Goal: Use online tool/utility: Utilize a website feature to perform a specific function

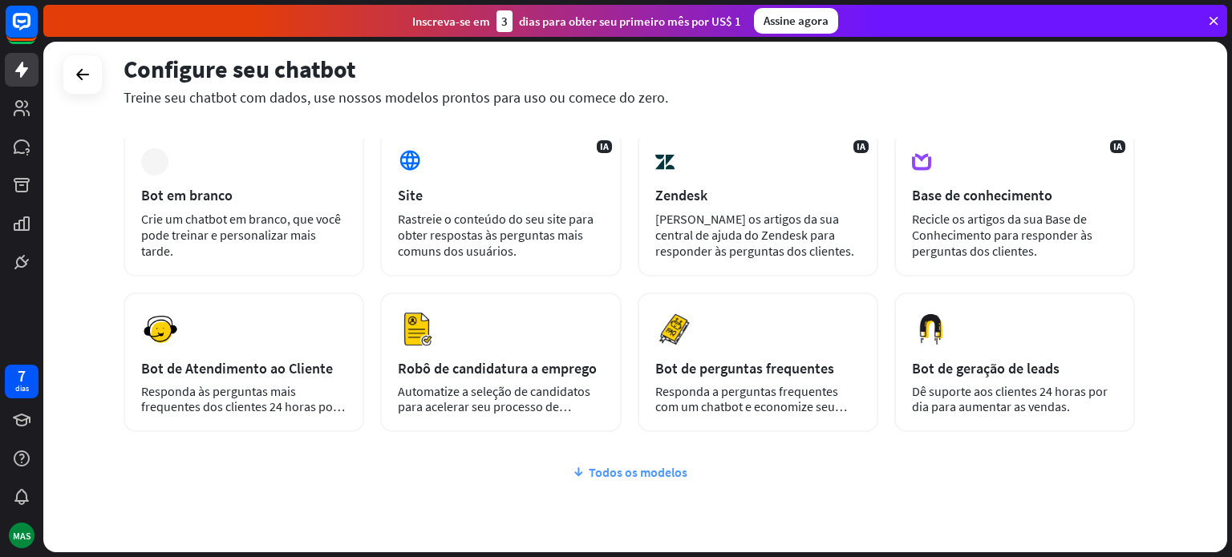
click at [433, 477] on div "Todos os modelos" at bounding box center [628, 472] width 1011 height 16
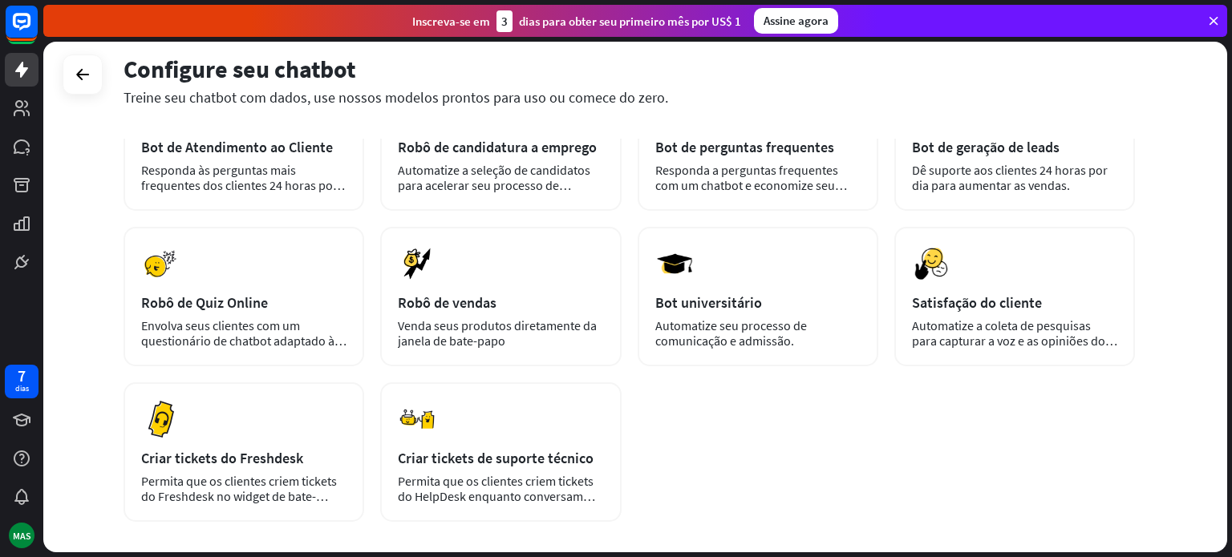
scroll to position [300, 0]
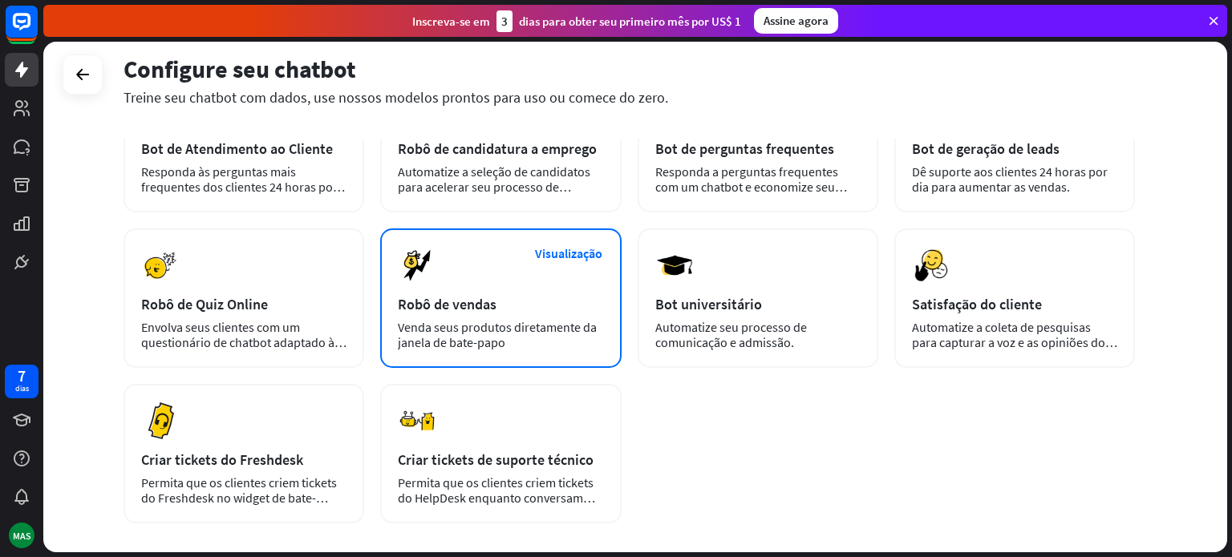
click at [492, 342] on font "Venda seus produtos diretamente da janela de bate-papo" at bounding box center [497, 334] width 199 height 31
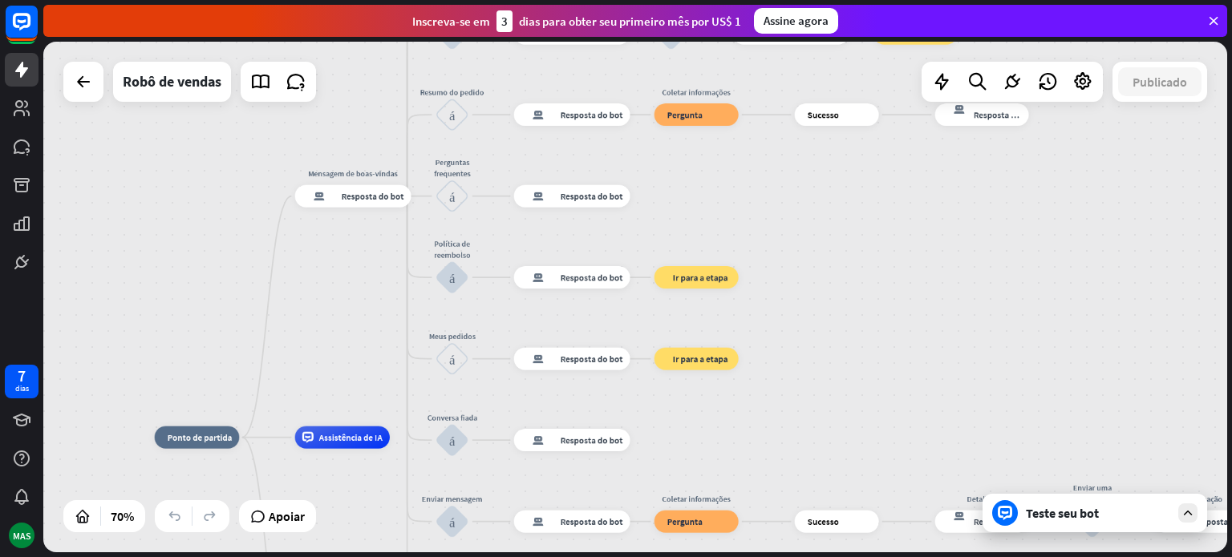
drag, startPoint x: 1050, startPoint y: 301, endPoint x: 793, endPoint y: 420, distance: 283.1
click at [793, 420] on div "casa_2 Ponto de partida Mensagem de boas-vindas resposta do bot de bloco Respos…" at bounding box center [635, 297] width 1184 height 511
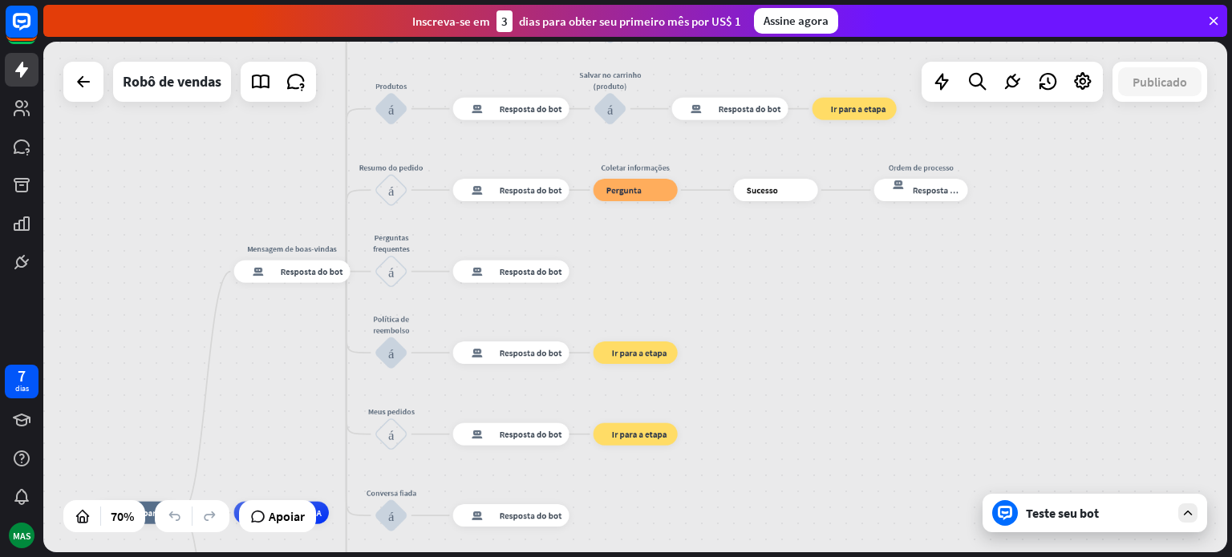
drag, startPoint x: 811, startPoint y: 265, endPoint x: 709, endPoint y: 375, distance: 150.4
click at [692, 397] on div "casa_2 Ponto de partida Mensagem de boas-vindas resposta do bot de bloco Respos…" at bounding box center [635, 297] width 1184 height 511
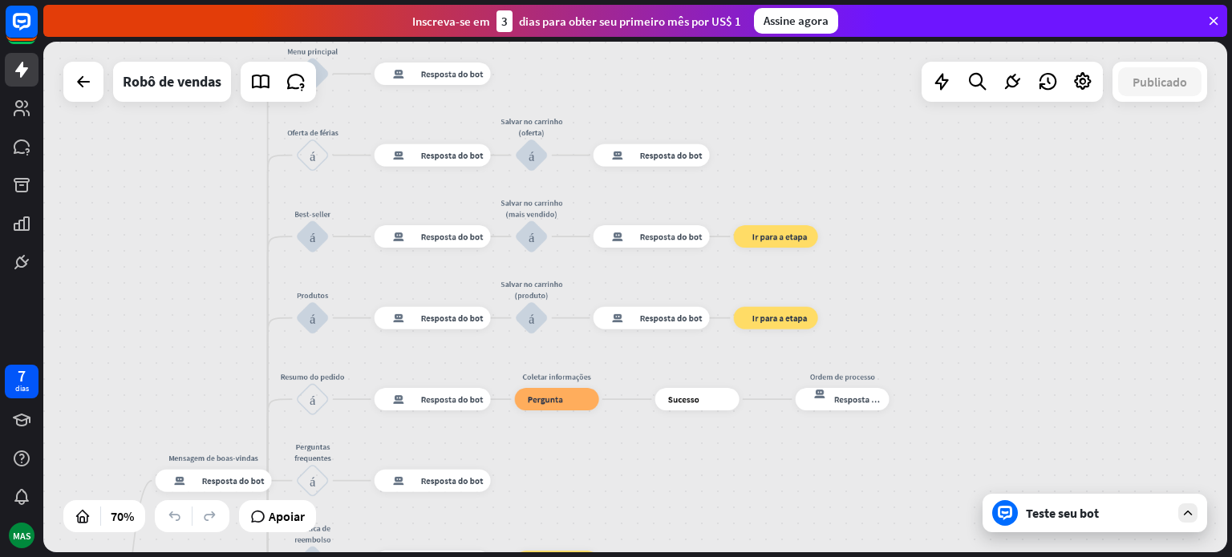
drag, startPoint x: 716, startPoint y: 357, endPoint x: 711, endPoint y: 459, distance: 102.0
click at [711, 459] on div "casa_2 Ponto de partida Mensagem de boas-vindas resposta do bot de bloco Respos…" at bounding box center [635, 297] width 1184 height 511
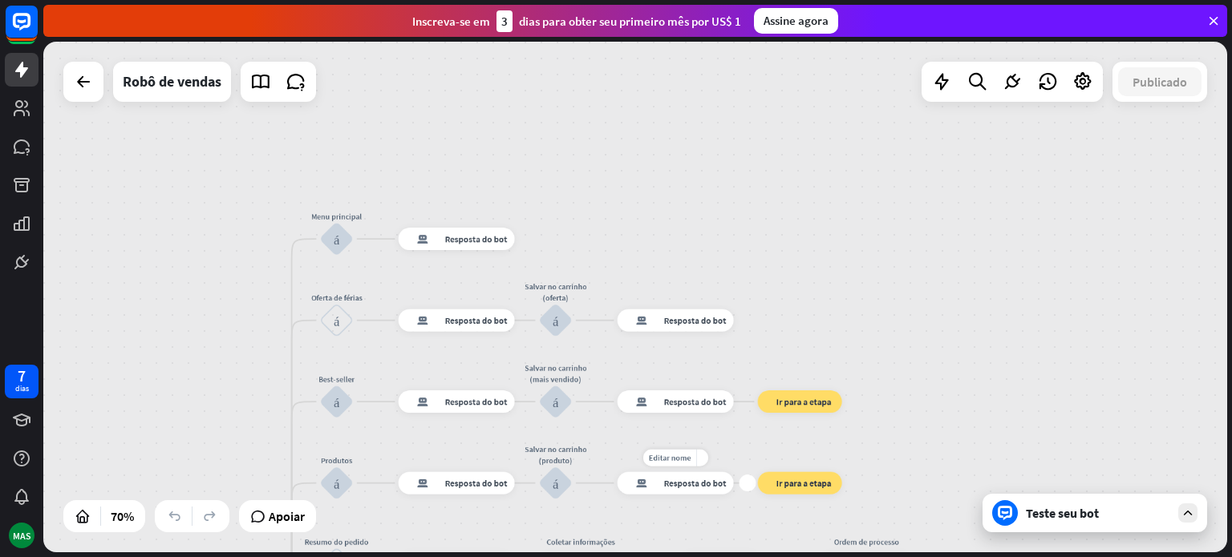
drag, startPoint x: 690, startPoint y: 306, endPoint x: 714, endPoint y: 471, distance: 166.9
click at [714, 472] on div "Editar nome mais_amarelo mais resposta do bot de bloco Resposta do bot" at bounding box center [675, 483] width 116 height 22
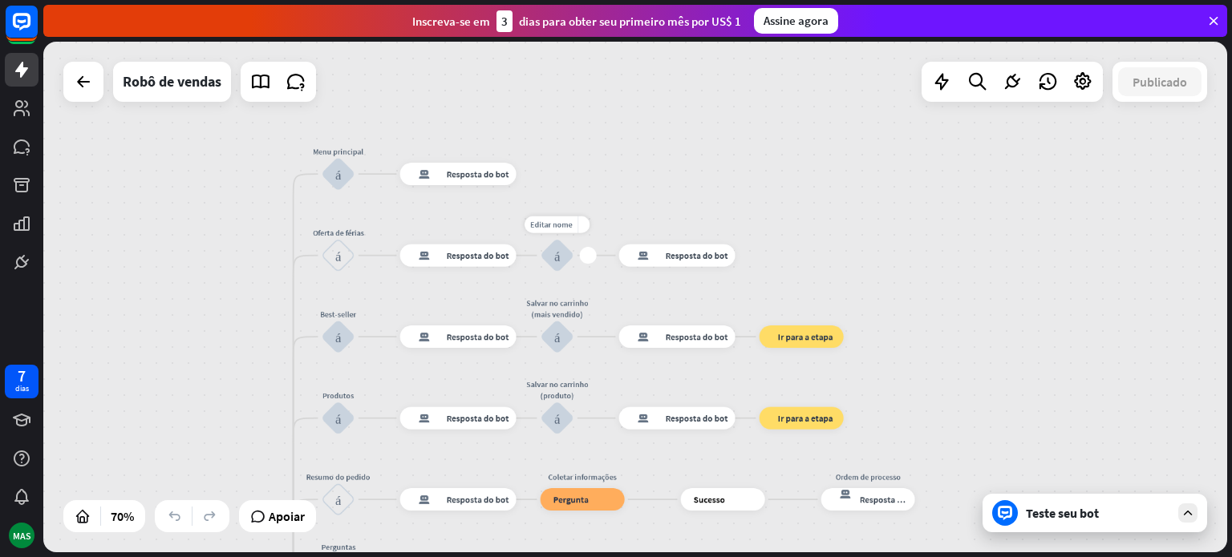
drag, startPoint x: 581, startPoint y: 339, endPoint x: 596, endPoint y: 278, distance: 62.6
click at [574, 273] on div "Editar nome mais_amarelo mais Salvar no carrinho (oferta) bloco_entrada_do_usuá…" at bounding box center [557, 256] width 34 height 34
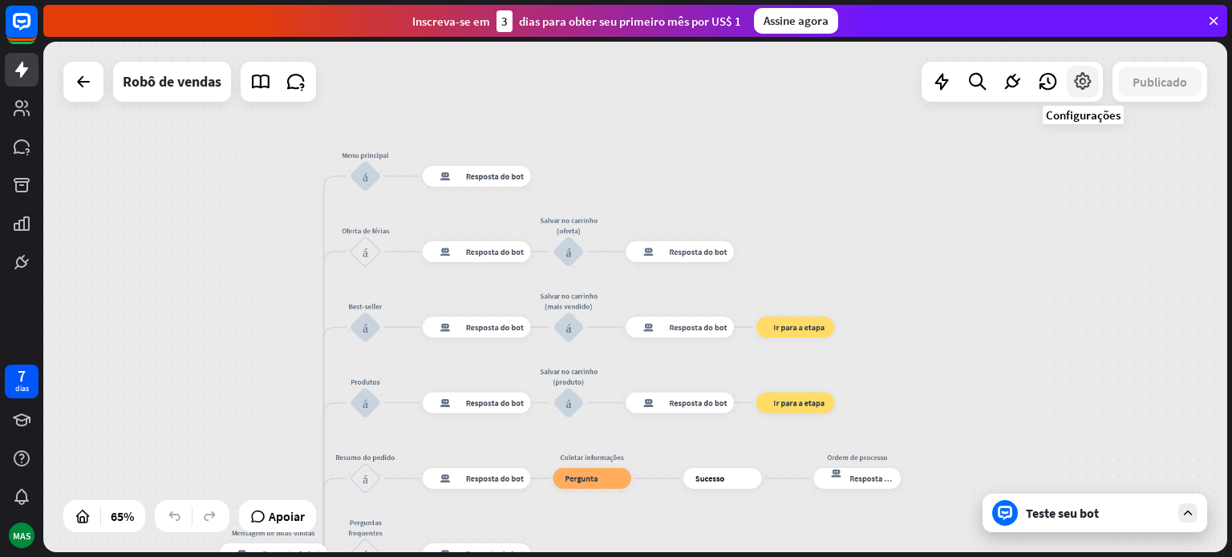
click at [1080, 79] on icon at bounding box center [1082, 81] width 21 height 21
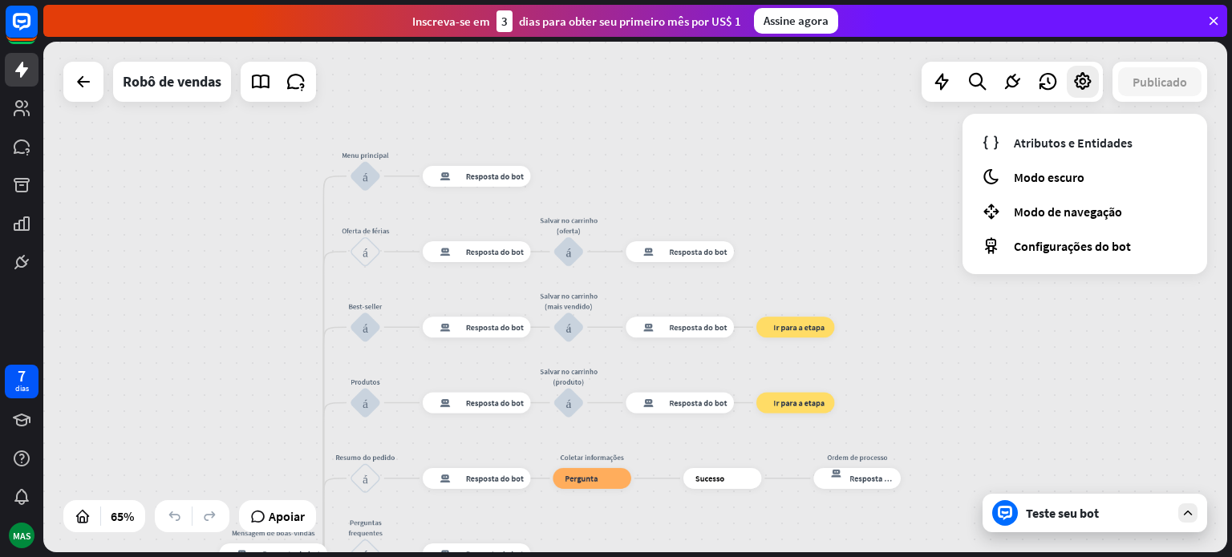
click at [889, 166] on div "casa_2 Ponto de partida Mensagem de boas-vindas resposta do bot de bloco Respos…" at bounding box center [635, 297] width 1184 height 511
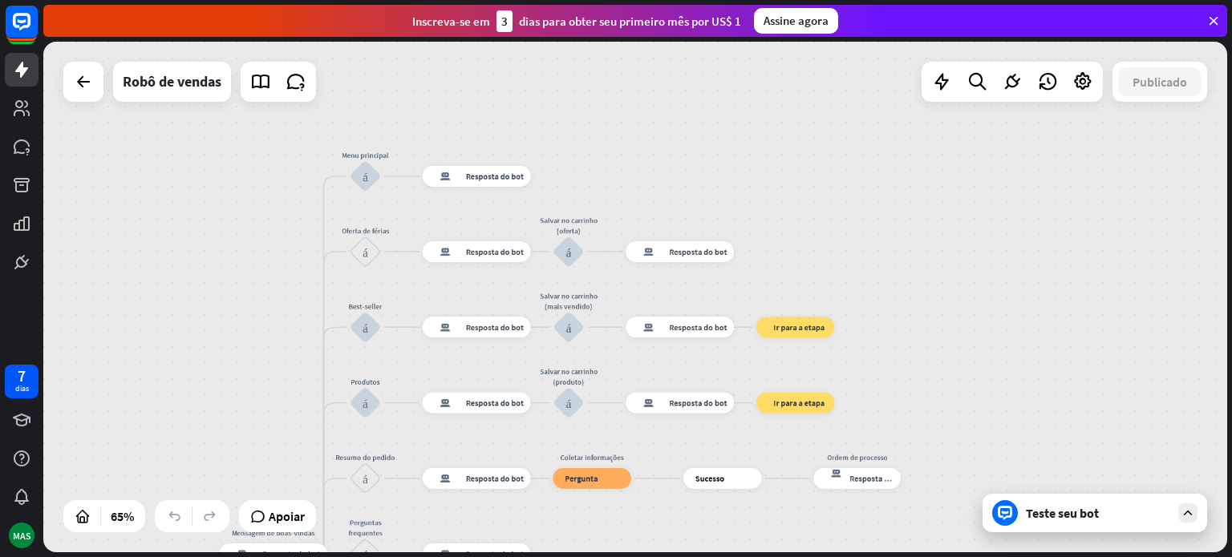
click at [1062, 514] on font "Teste seu bot" at bounding box center [1062, 513] width 73 height 16
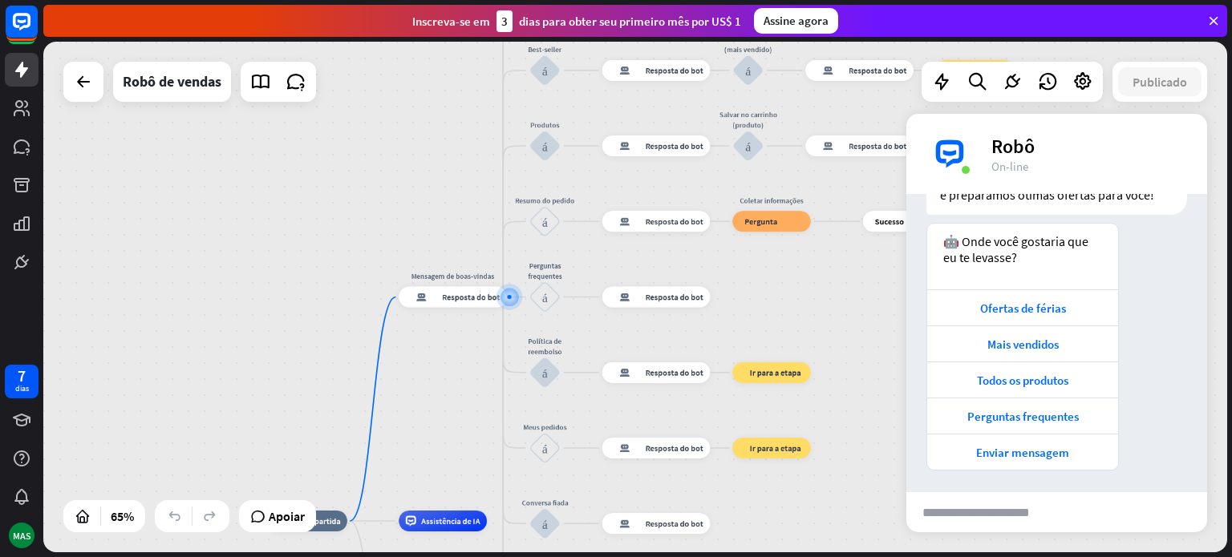
scroll to position [116, 0]
